Goal: Find specific page/section: Find specific page/section

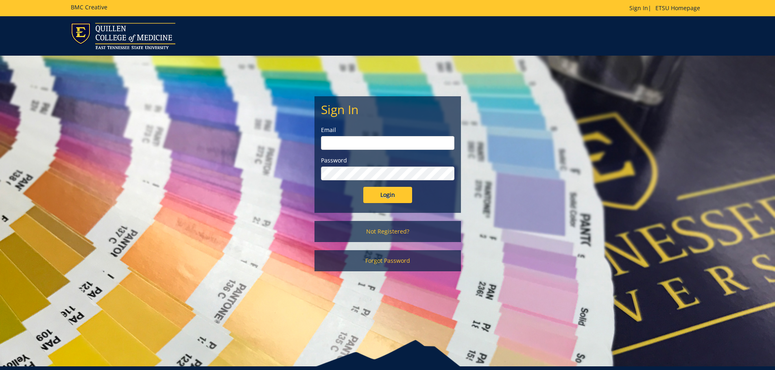
type input "gaylorh@etsu.edu"
click at [378, 197] on input "Login" at bounding box center [387, 195] width 49 height 16
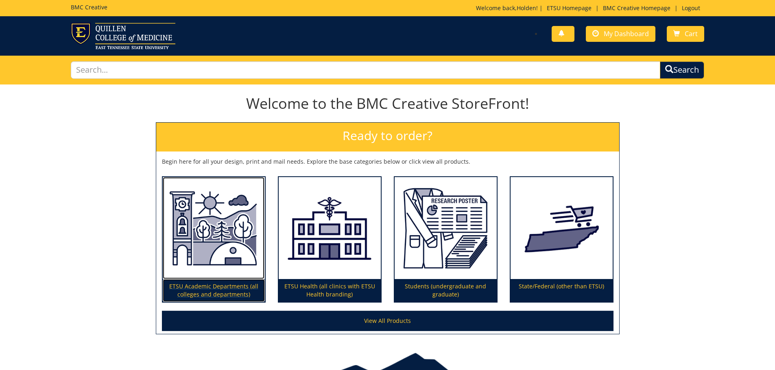
click at [165, 278] on img at bounding box center [214, 228] width 102 height 102
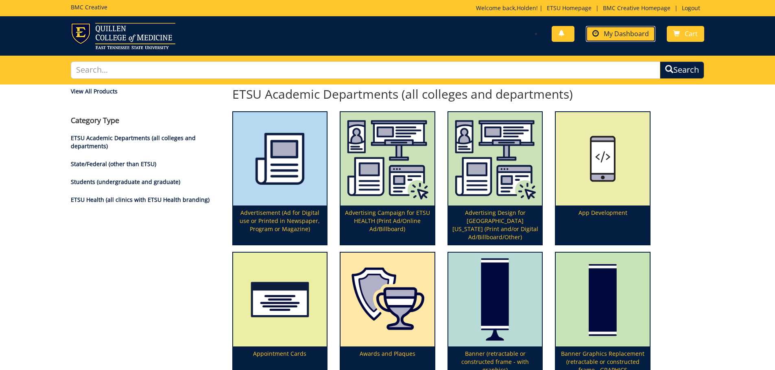
click at [631, 34] on span "My Dashboard" at bounding box center [625, 33] width 45 height 9
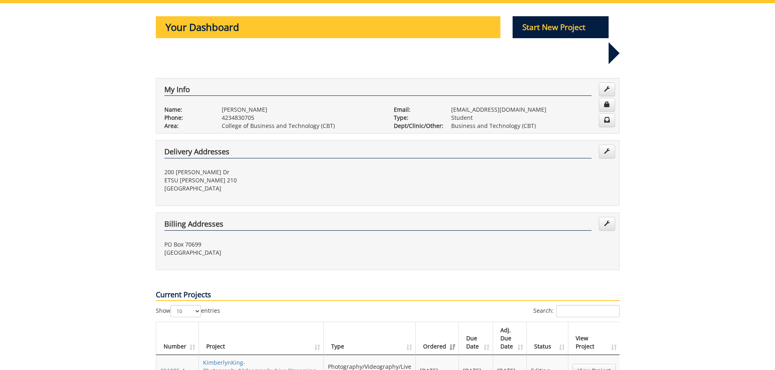
scroll to position [122, 0]
